Goal: Task Accomplishment & Management: Manage account settings

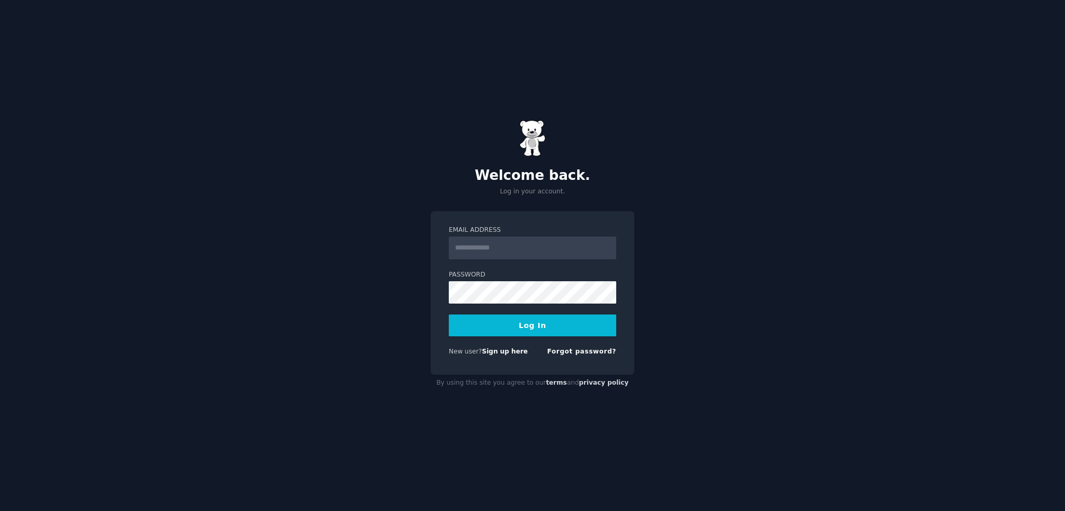
click at [547, 252] on input "Email Address" at bounding box center [533, 248] width 168 height 23
type input "**********"
click at [562, 322] on button "Log In" at bounding box center [533, 326] width 168 height 22
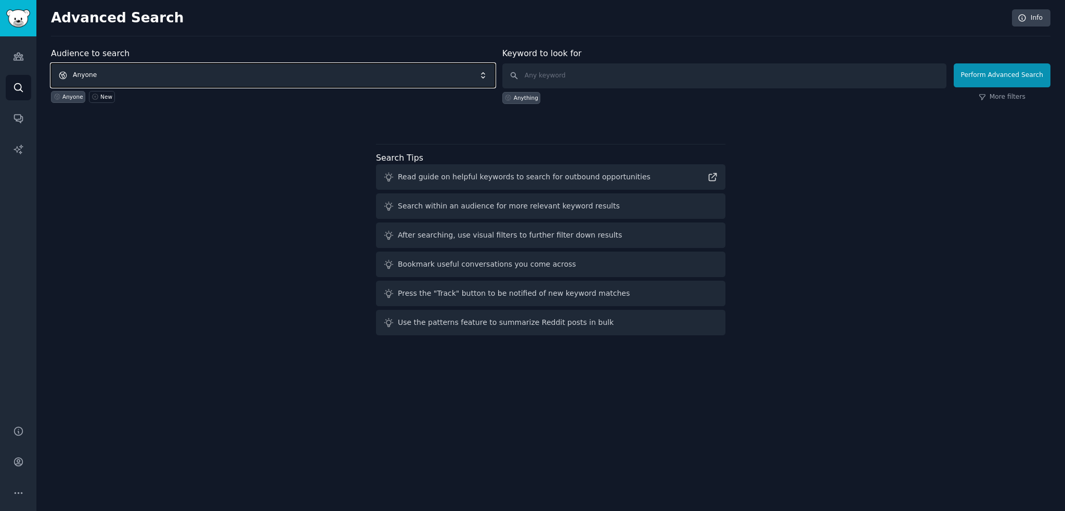
click at [462, 83] on span "Anyone" at bounding box center [273, 75] width 444 height 24
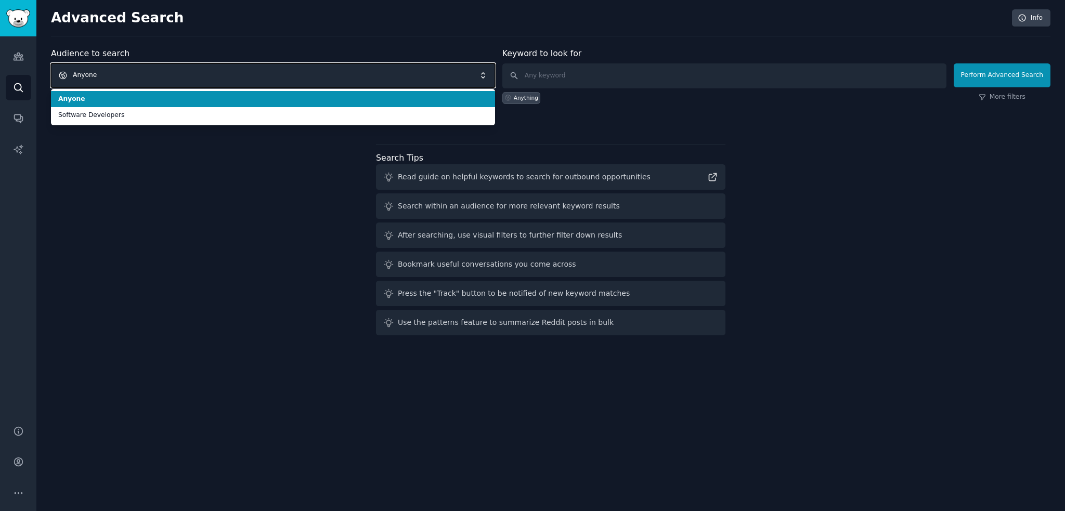
click at [462, 77] on span "Anyone" at bounding box center [273, 75] width 444 height 24
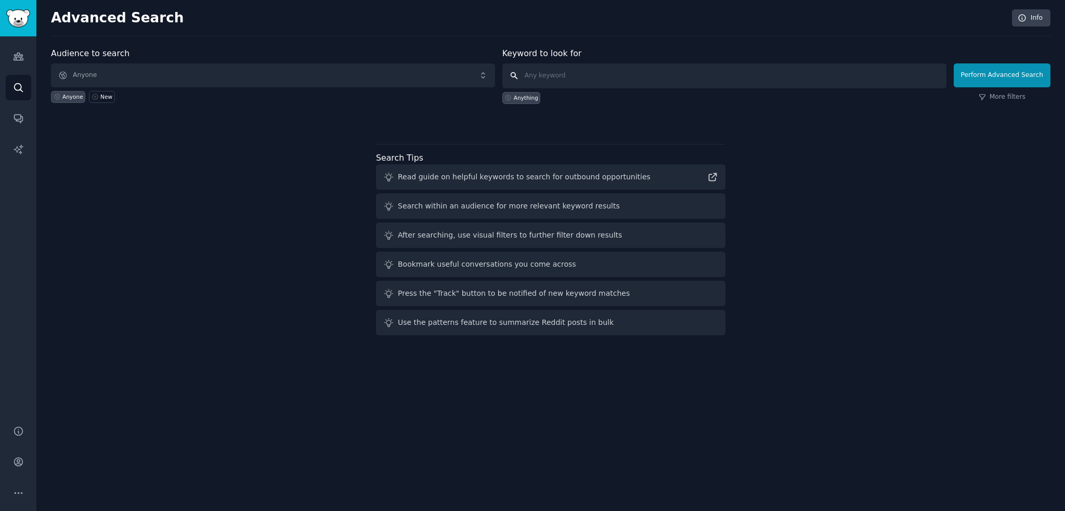
click at [593, 74] on input "text" at bounding box center [725, 75] width 444 height 25
click at [331, 81] on span "Anyone" at bounding box center [273, 75] width 444 height 24
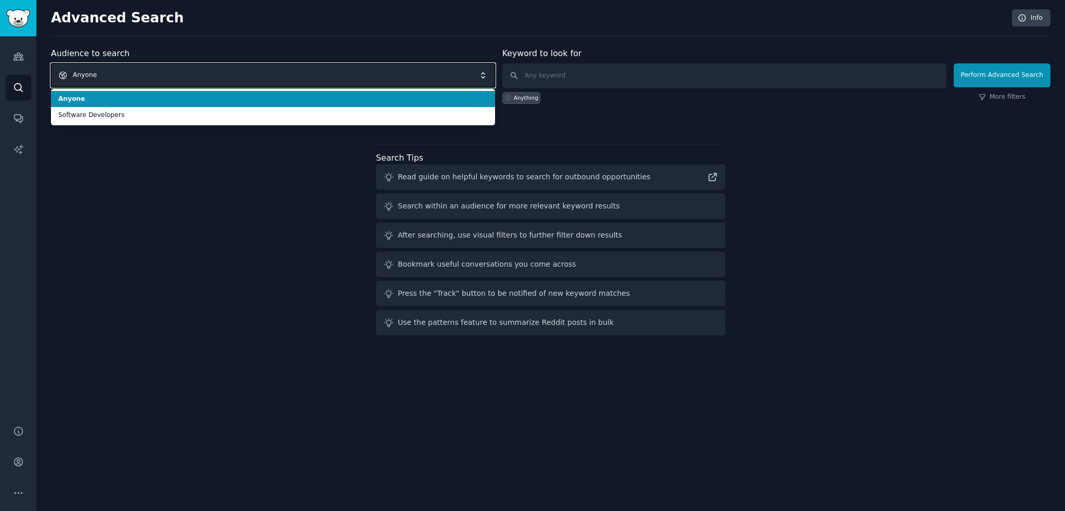
click at [331, 81] on span "Anyone" at bounding box center [273, 75] width 444 height 24
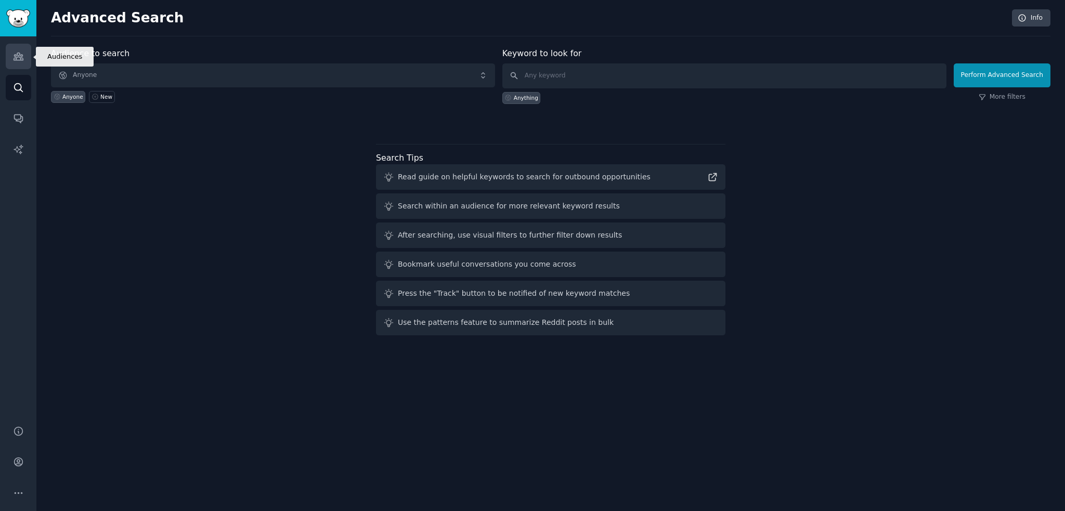
click at [21, 55] on icon "Sidebar" at bounding box center [18, 56] width 9 height 7
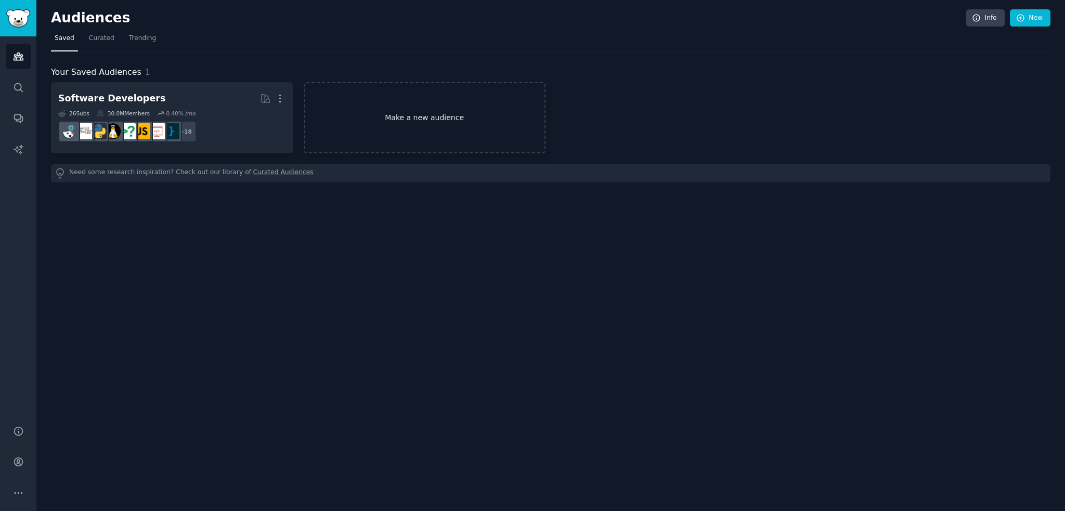
click at [437, 109] on link "Make a new audience" at bounding box center [425, 117] width 242 height 71
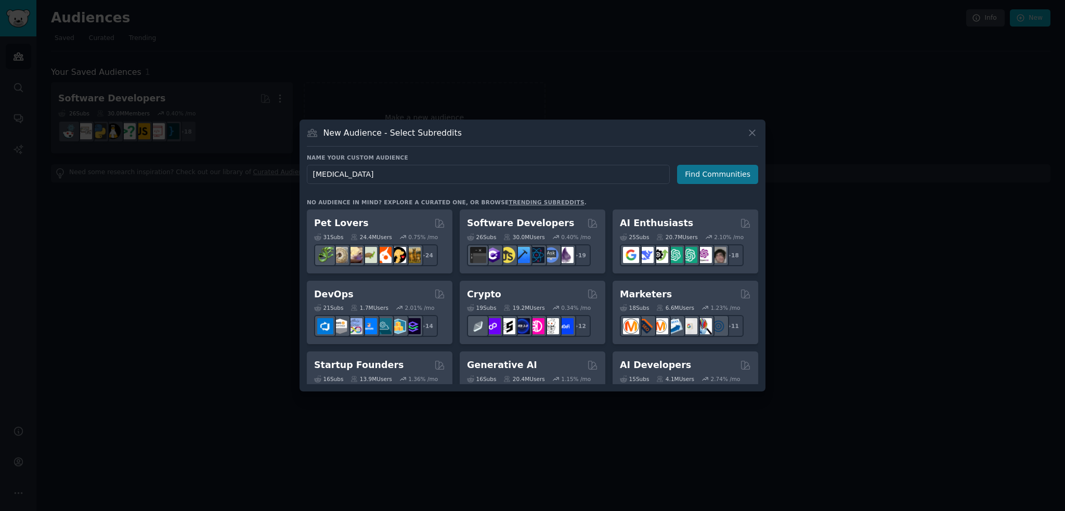
type input "[MEDICAL_DATA]"
click at [711, 172] on button "Find Communities" at bounding box center [717, 174] width 81 height 19
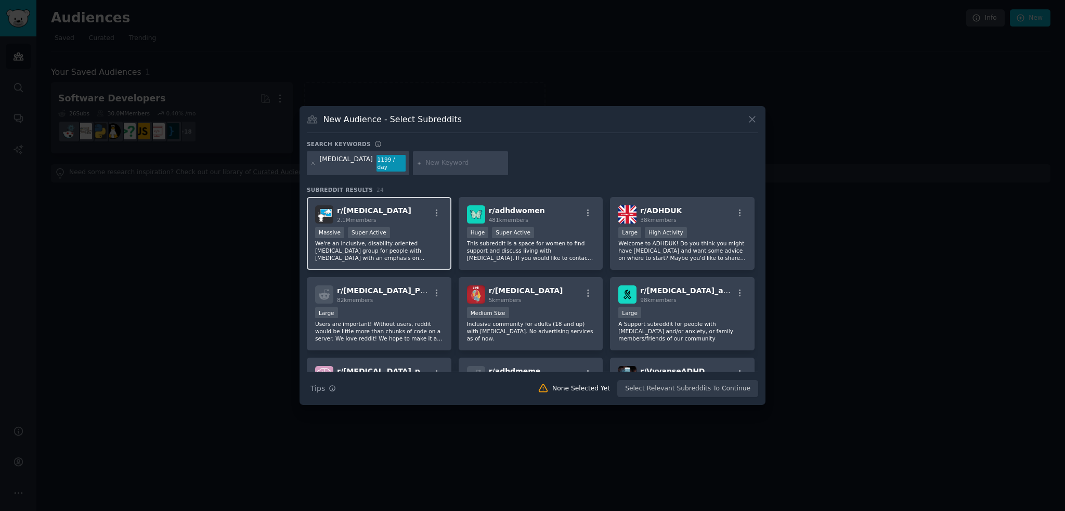
click at [416, 231] on div "Massive Super Active" at bounding box center [379, 233] width 128 height 13
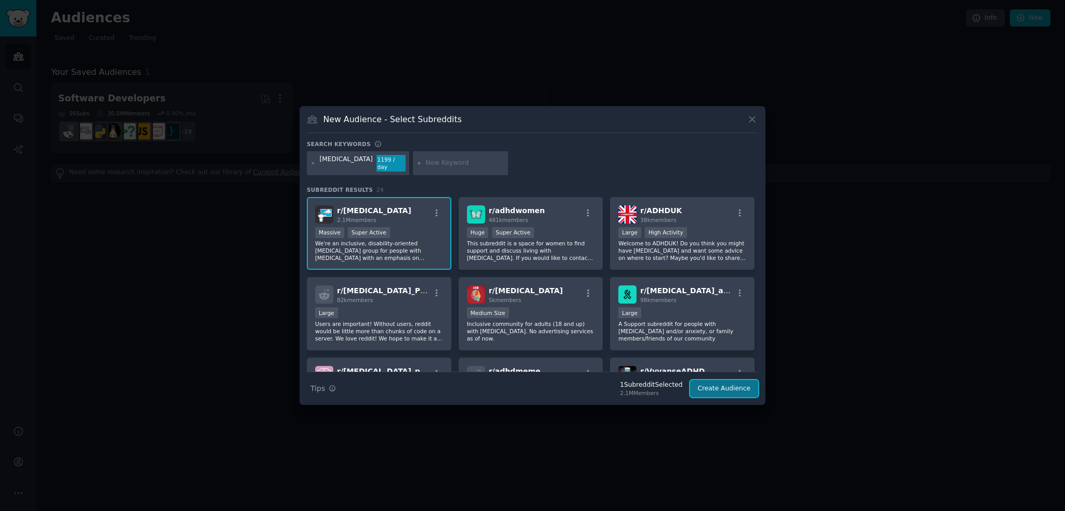
click at [729, 382] on button "Create Audience" at bounding box center [724, 389] width 69 height 18
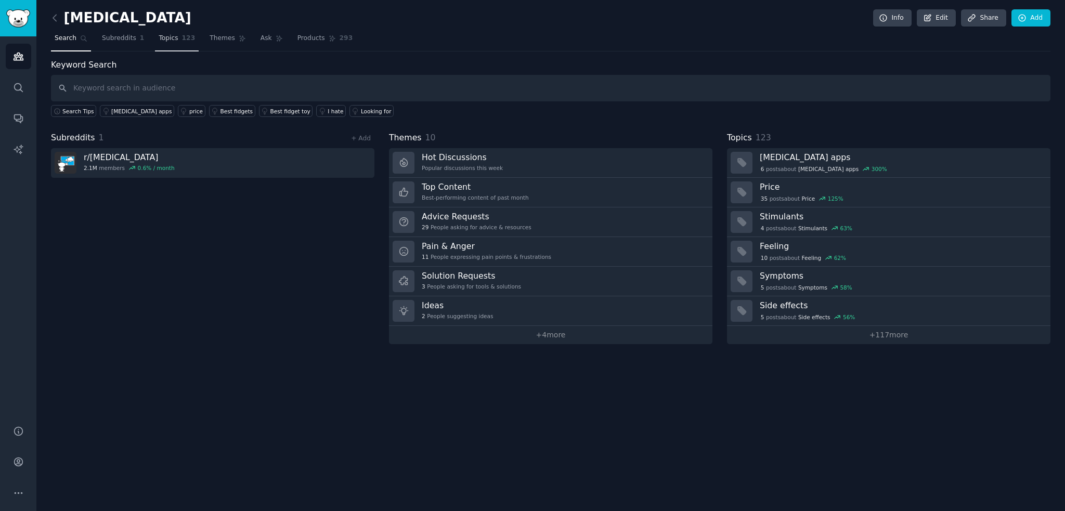
click at [162, 32] on link "Topics 123" at bounding box center [177, 40] width 44 height 21
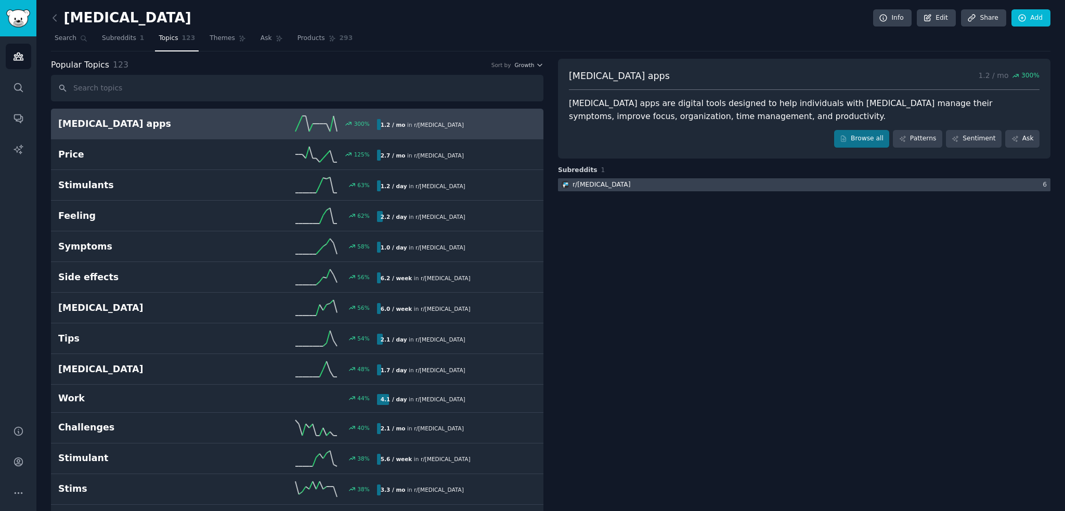
click at [705, 188] on div at bounding box center [804, 184] width 493 height 13
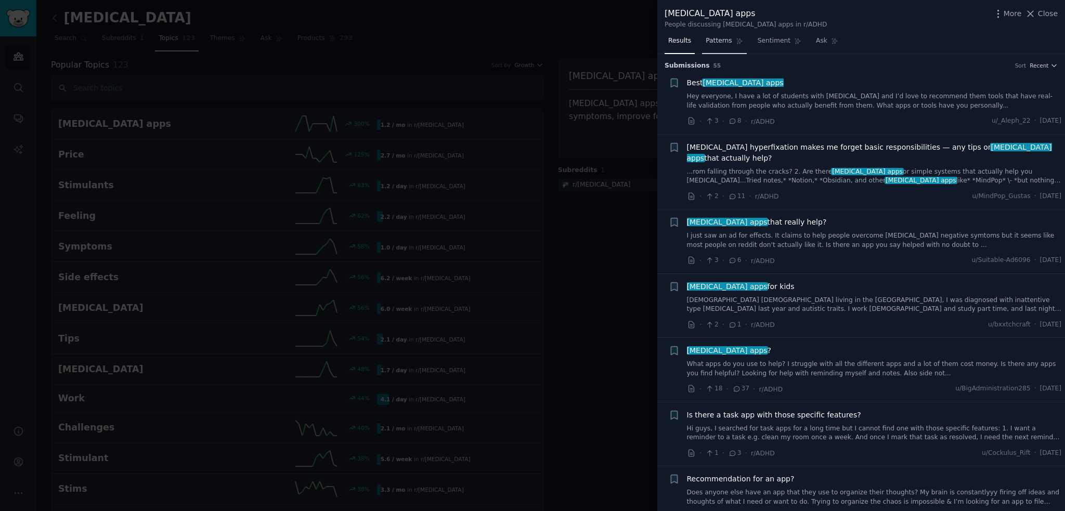
click at [722, 46] on link "Patterns" at bounding box center [724, 43] width 44 height 21
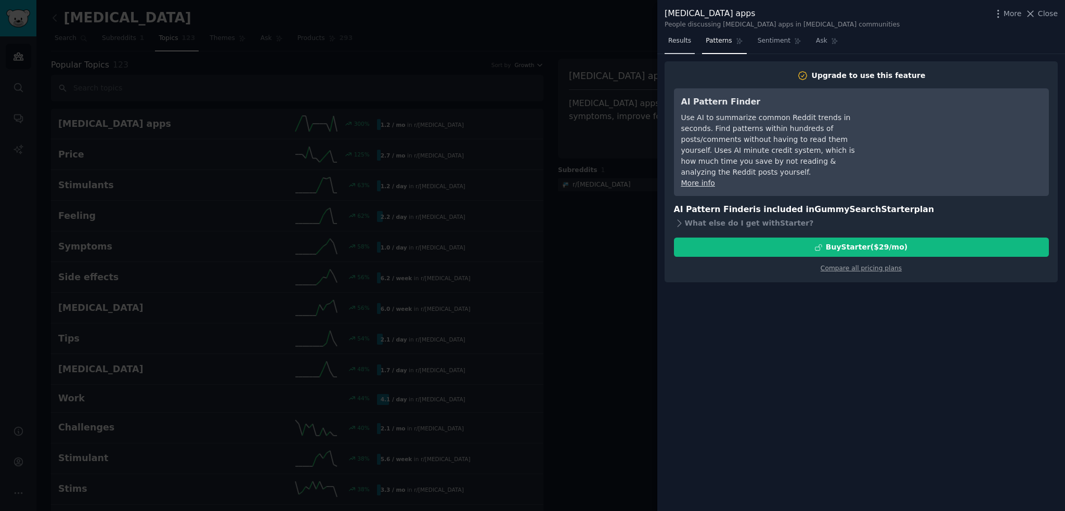
click at [685, 42] on span "Results" at bounding box center [679, 40] width 23 height 9
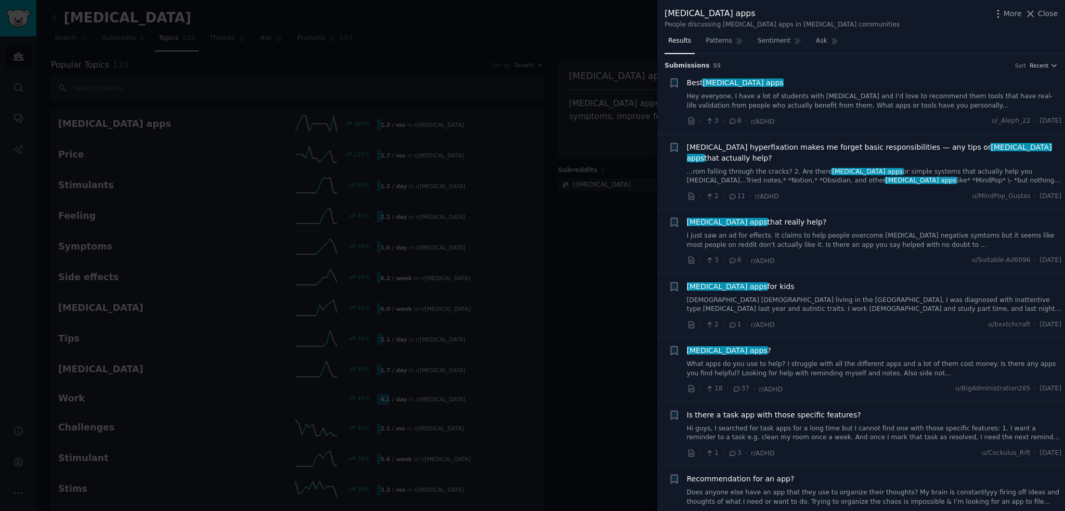
click at [563, 255] on div at bounding box center [532, 255] width 1065 height 511
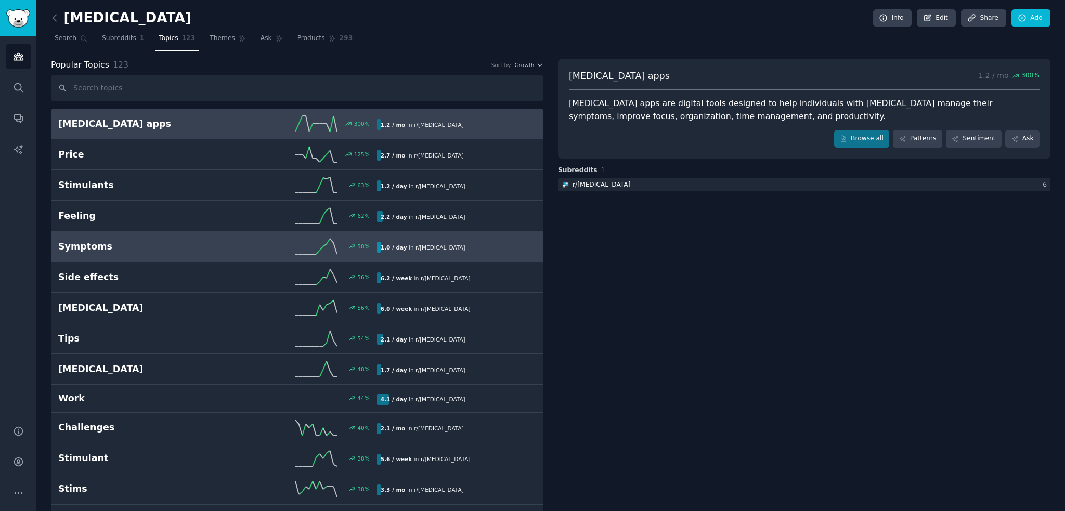
click at [174, 240] on h2 "Symptoms" at bounding box center [137, 246] width 159 height 13
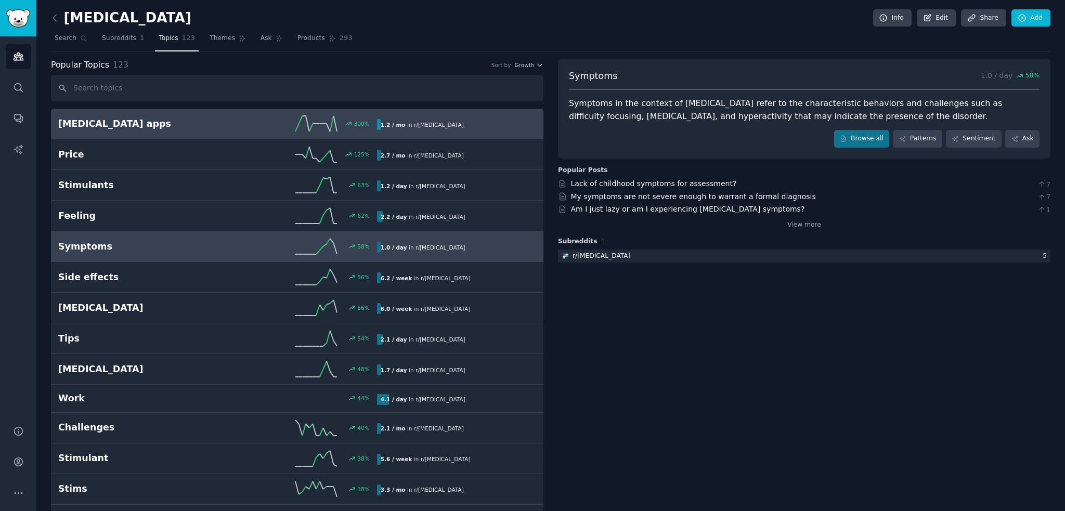
click at [179, 122] on h2 "Adhd apps" at bounding box center [137, 124] width 159 height 13
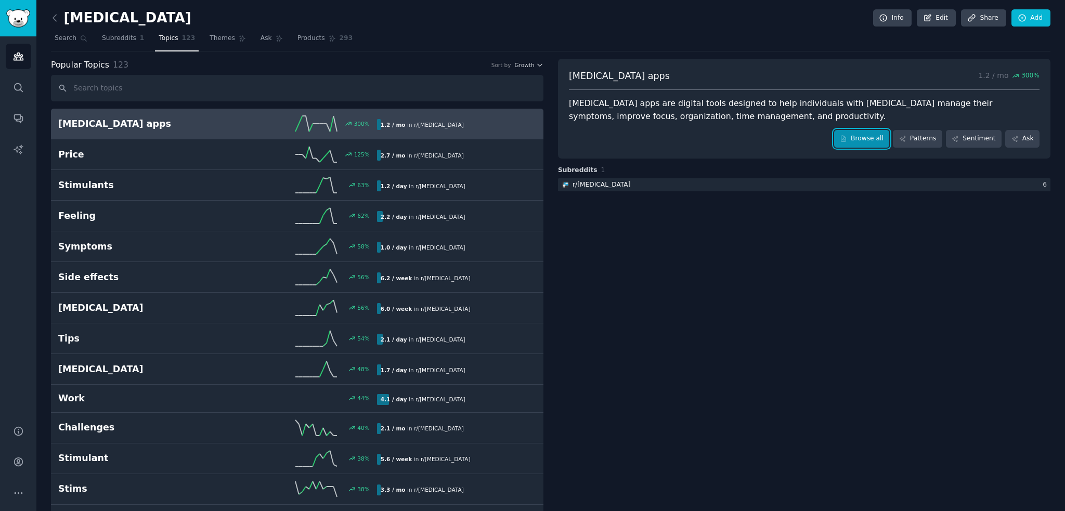
click at [865, 142] on link "Browse all" at bounding box center [862, 139] width 56 height 18
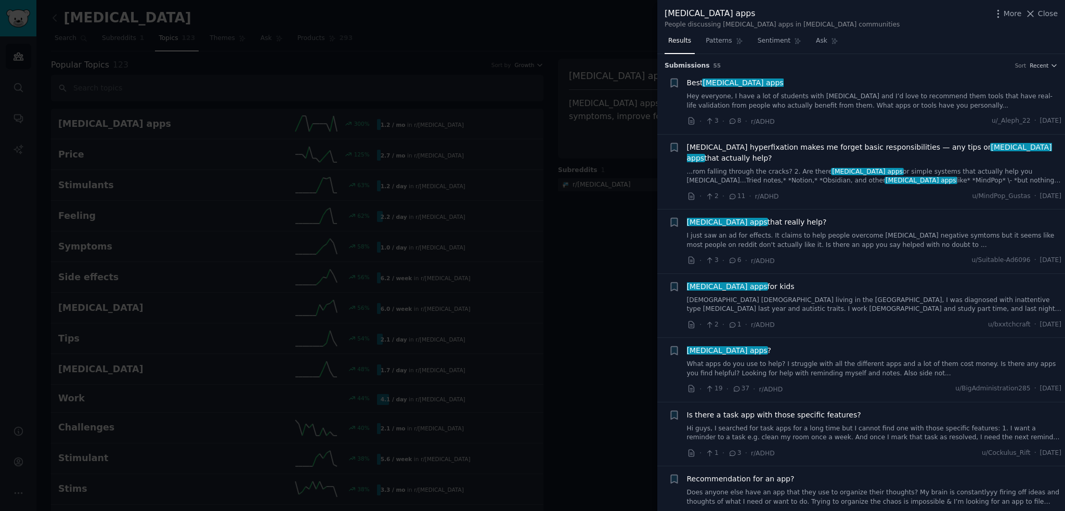
click at [561, 184] on div at bounding box center [532, 255] width 1065 height 511
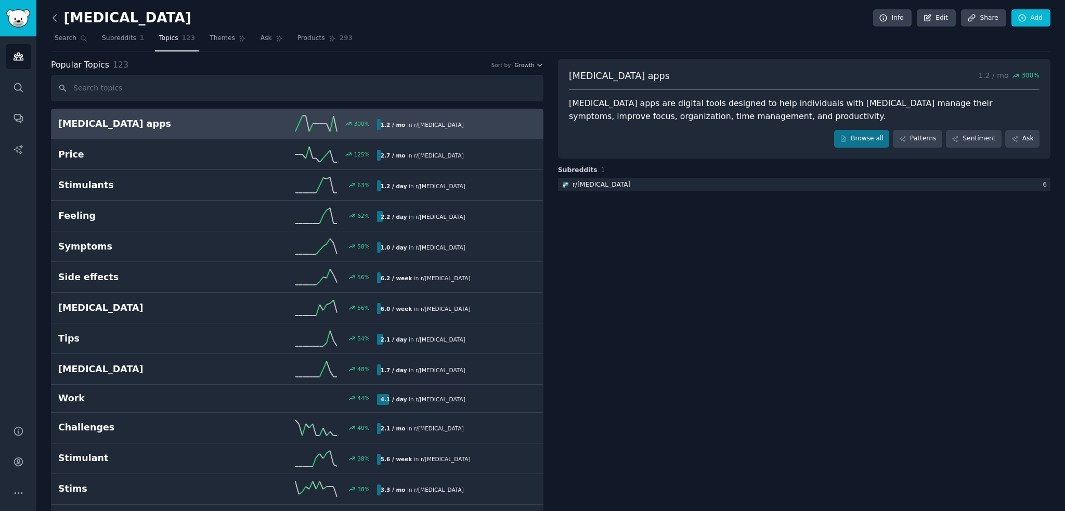
click at [54, 20] on icon at bounding box center [54, 17] width 11 height 11
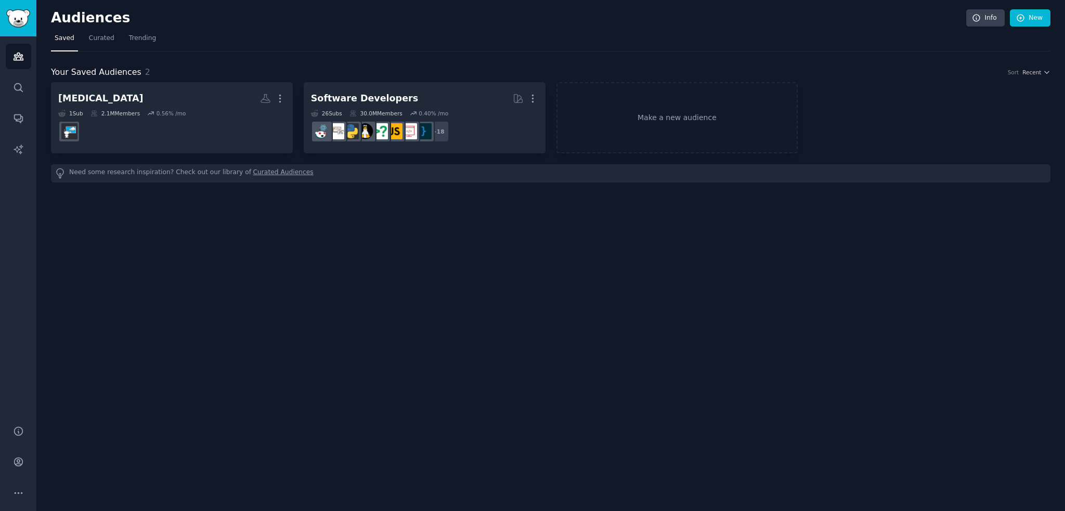
click at [302, 331] on div "Audiences Info New Saved Curated Trending Your Saved Audiences 2 Sort Recent AD…" at bounding box center [550, 255] width 1029 height 511
click at [674, 126] on link "Make a new audience" at bounding box center [678, 117] width 242 height 71
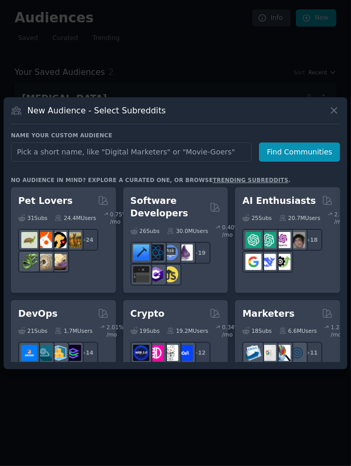
click at [255, 70] on div at bounding box center [175, 233] width 351 height 466
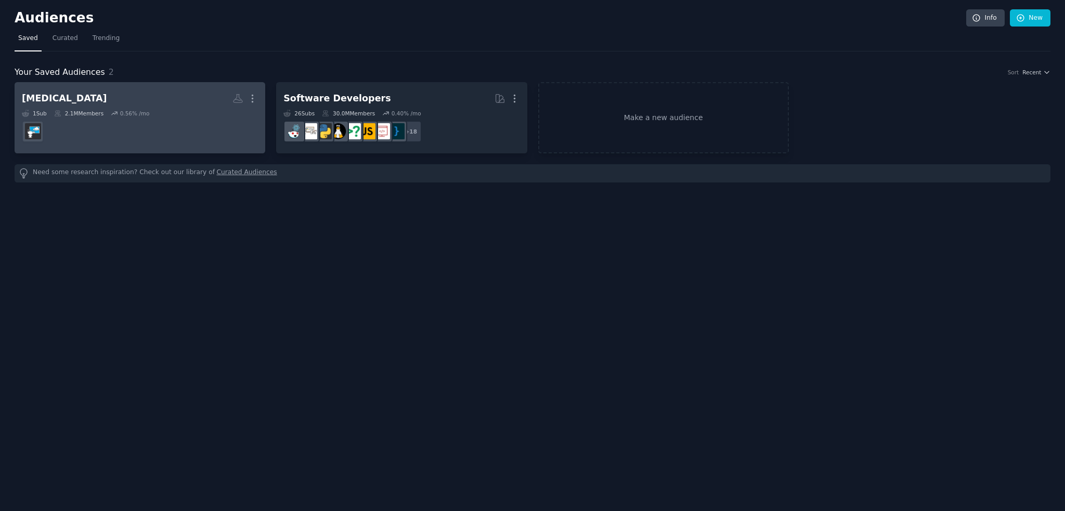
click at [156, 139] on dd at bounding box center [140, 131] width 236 height 29
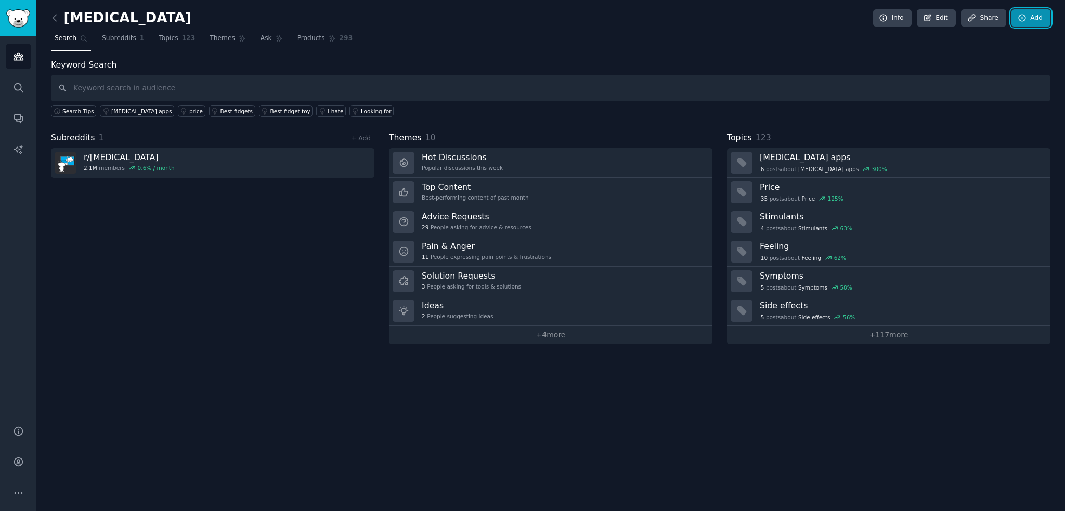
click at [1042, 16] on link "Add" at bounding box center [1031, 18] width 39 height 18
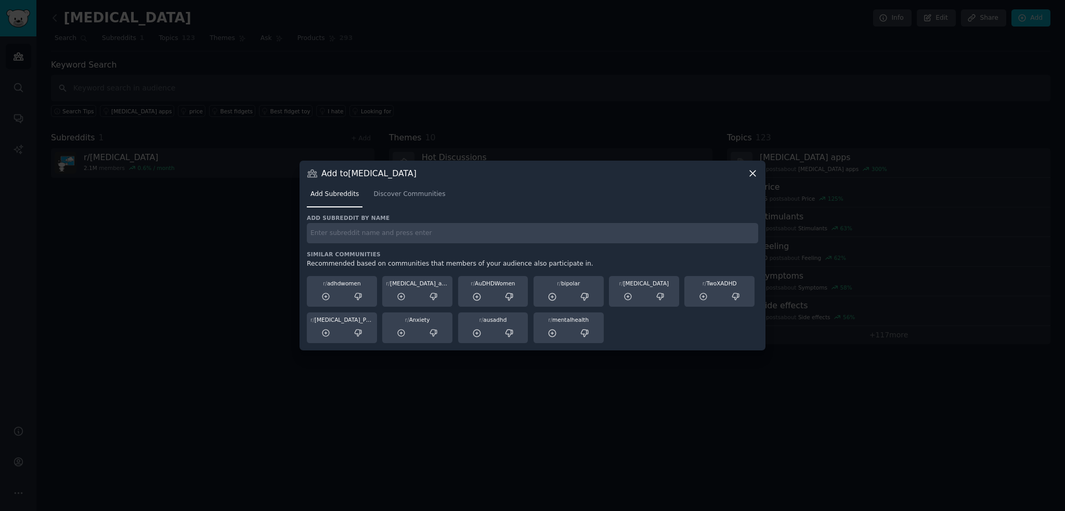
click at [799, 118] on div at bounding box center [532, 255] width 1065 height 511
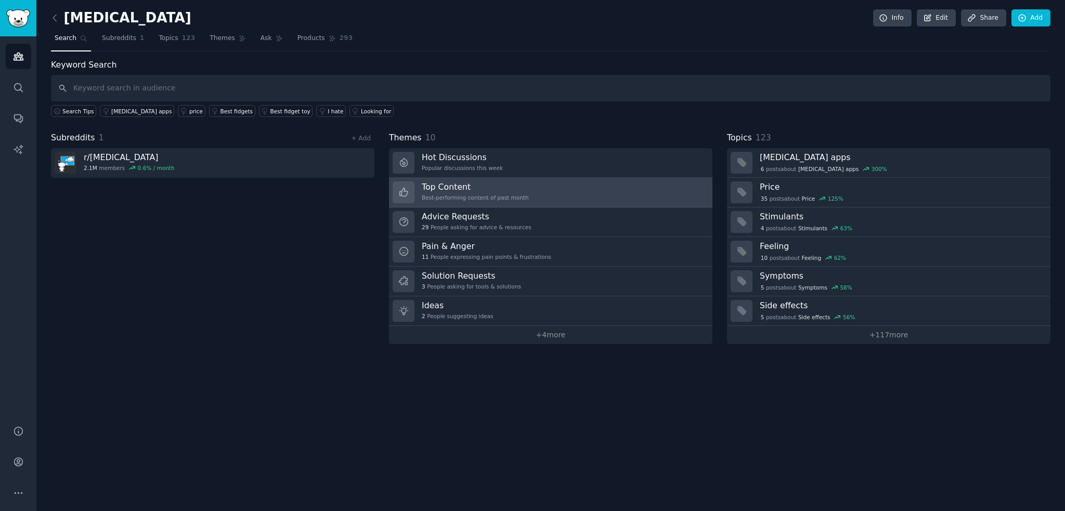
click at [621, 192] on link "Top Content Best-performing content of past month" at bounding box center [551, 193] width 324 height 30
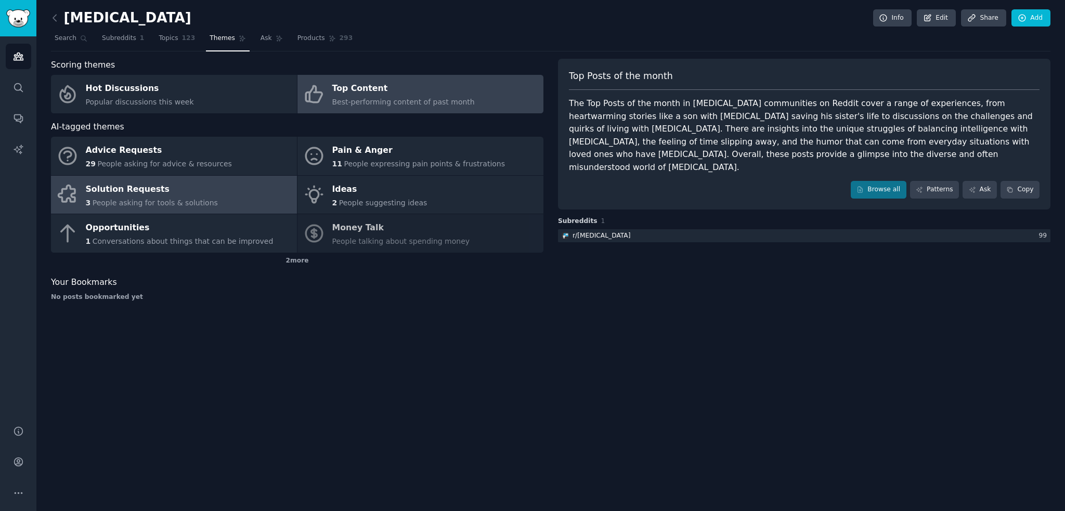
click at [266, 197] on link "Solution Requests 3 People asking for tools & solutions" at bounding box center [174, 195] width 246 height 38
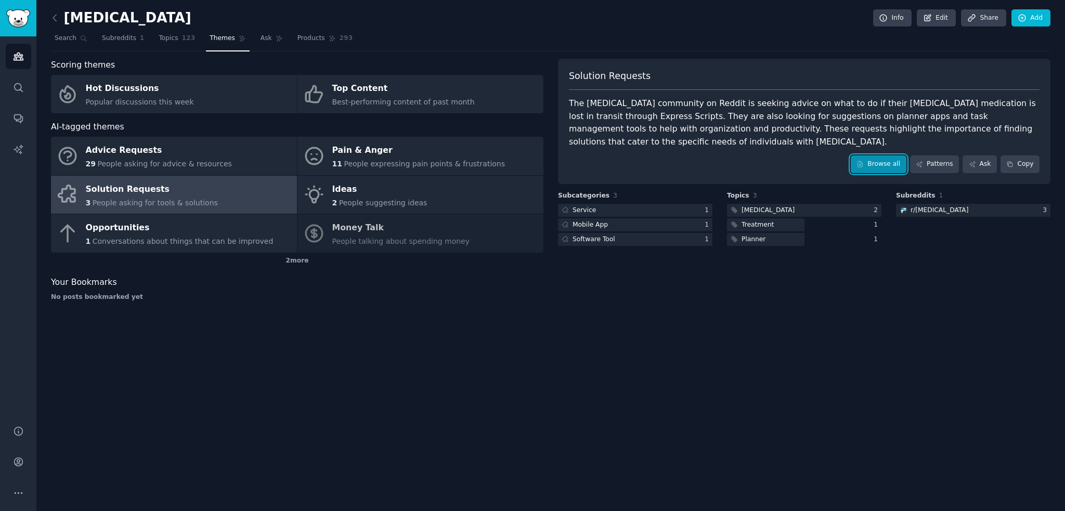
click at [894, 161] on link "Browse all" at bounding box center [879, 165] width 56 height 18
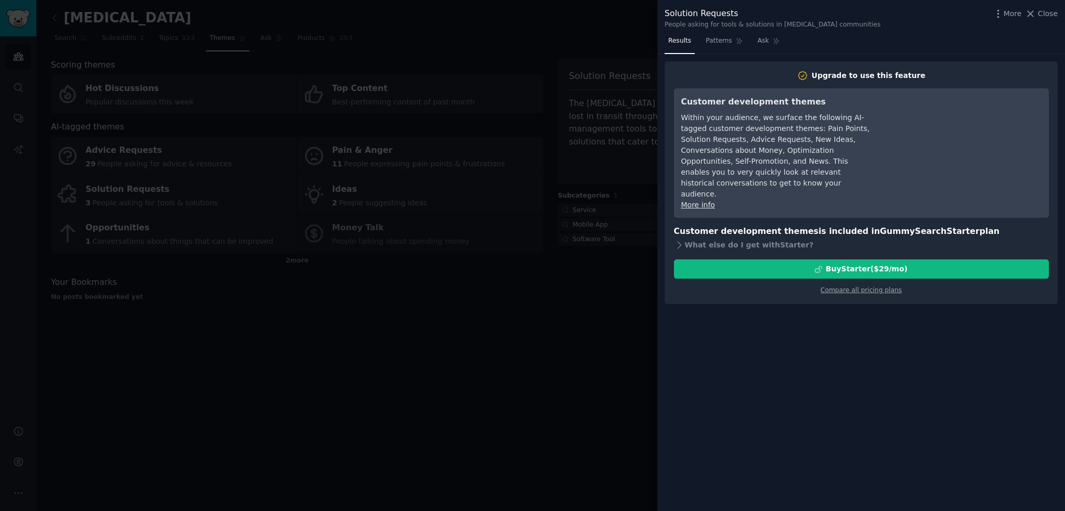
click at [566, 345] on div at bounding box center [532, 255] width 1065 height 511
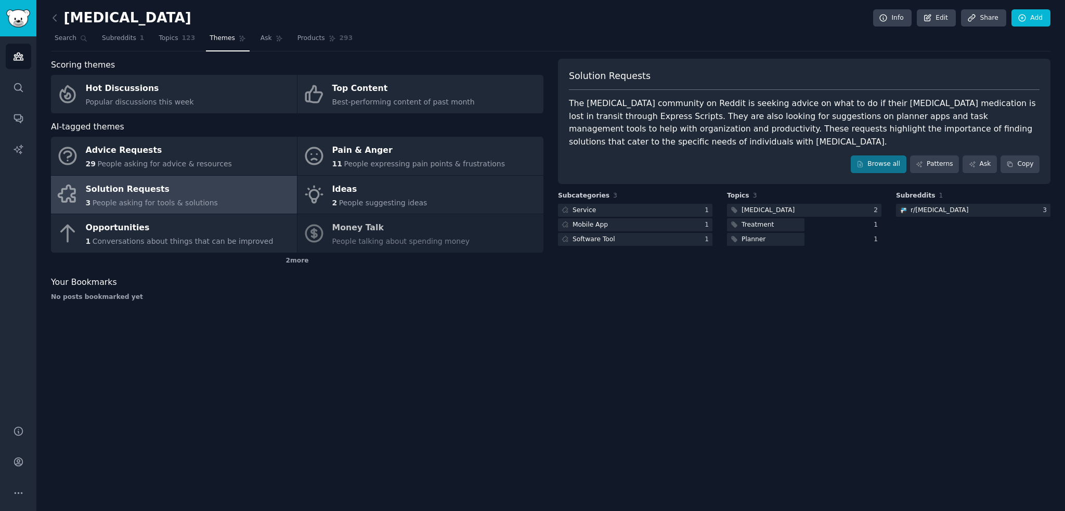
click at [566, 345] on div "ADHD Info Edit Share Add Search Subreddits 1 Topics 123 Themes Ask Products 293…" at bounding box center [550, 255] width 1029 height 511
drag, startPoint x: 606, startPoint y: 208, endPoint x: 838, endPoint y: 310, distance: 253.9
click at [838, 310] on div "ADHD Info Edit Share Add Search Subreddits 1 Topics 123 Themes Ask Products 293…" at bounding box center [550, 255] width 1029 height 511
click at [972, 165] on icon at bounding box center [972, 164] width 7 height 7
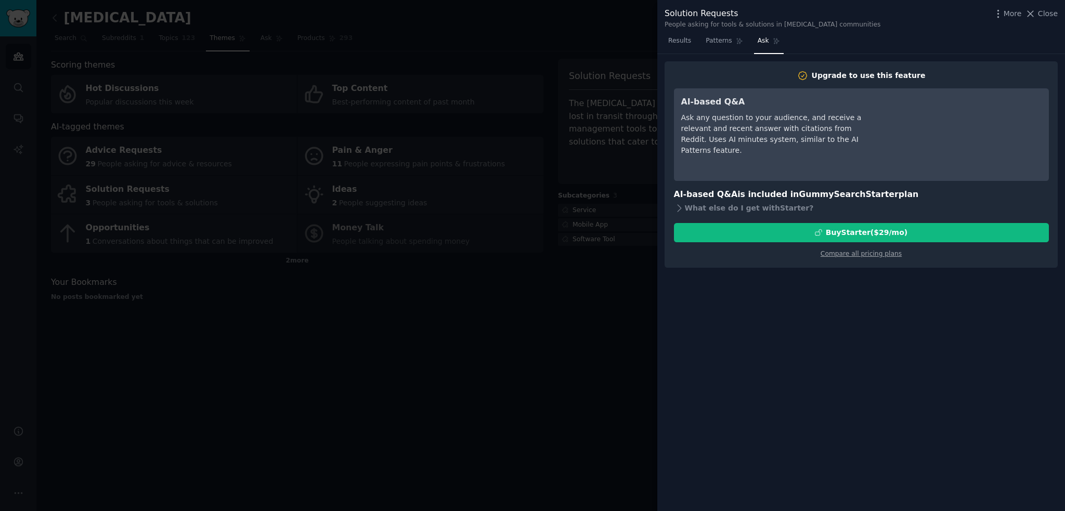
click at [550, 176] on div at bounding box center [532, 255] width 1065 height 511
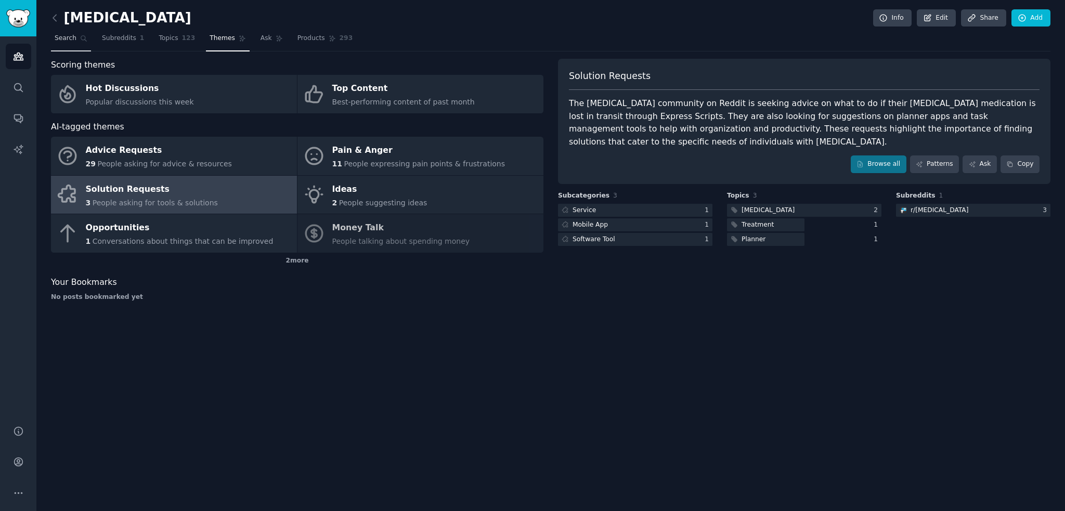
click at [69, 38] on span "Search" at bounding box center [66, 38] width 22 height 9
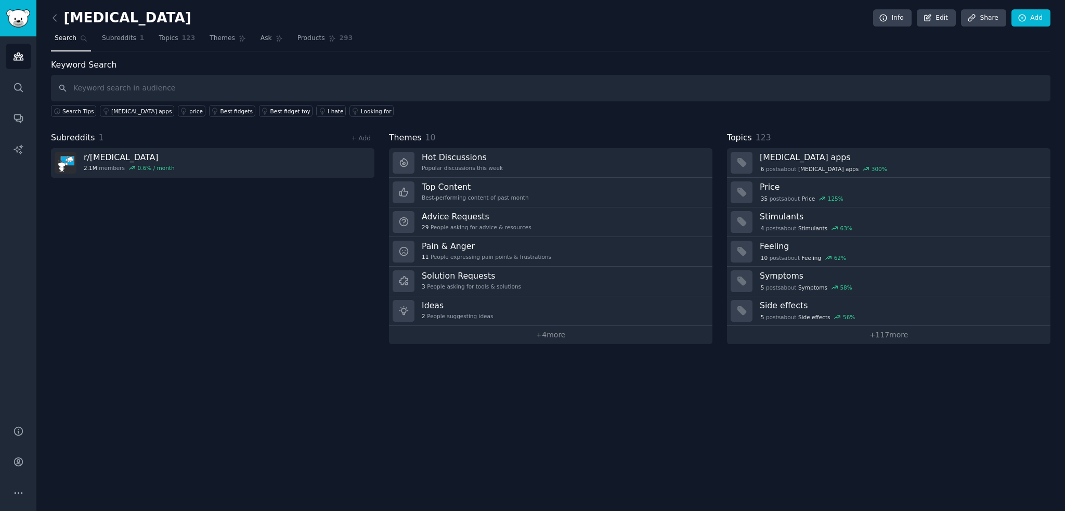
click at [60, 14] on link at bounding box center [57, 18] width 13 height 17
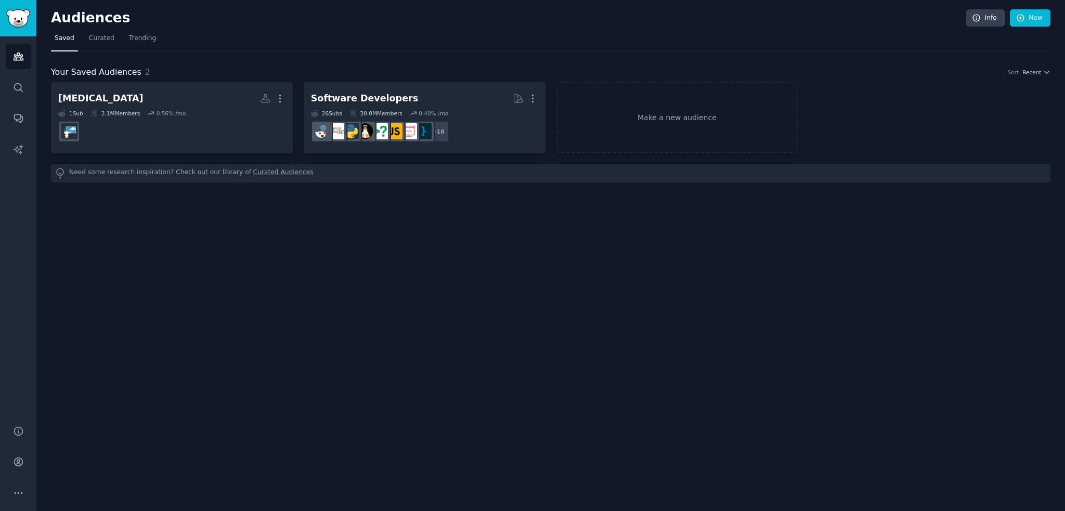
click at [396, 258] on div "Audiences Info New Saved Curated Trending Your Saved Audiences 2 Sort Recent AD…" at bounding box center [550, 255] width 1029 height 511
click at [656, 291] on div "Audiences Info New Saved Curated Trending Your Saved Audiences 2 Sort Recent AD…" at bounding box center [550, 255] width 1029 height 511
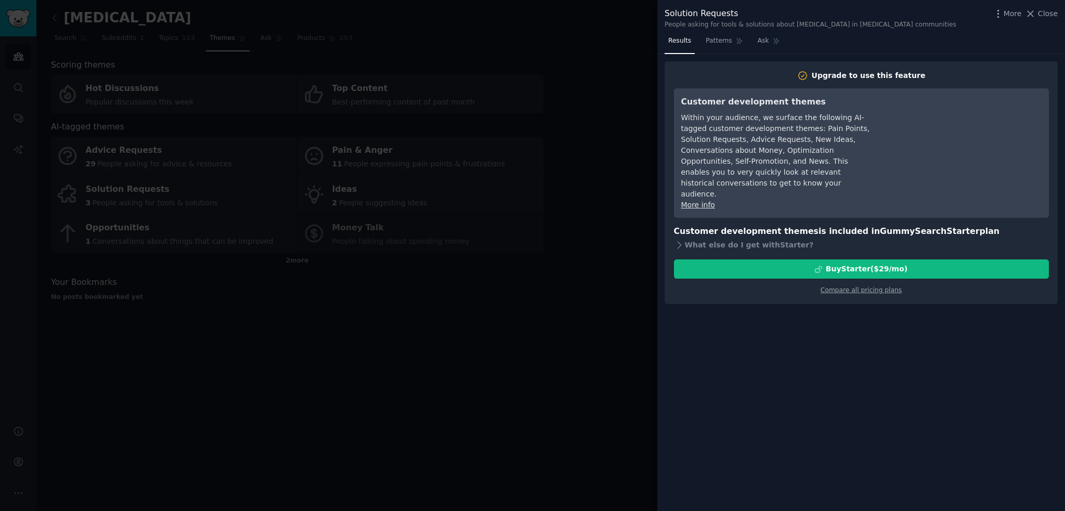
click at [466, 315] on div at bounding box center [532, 255] width 1065 height 511
